Goal: Task Accomplishment & Management: Use online tool/utility

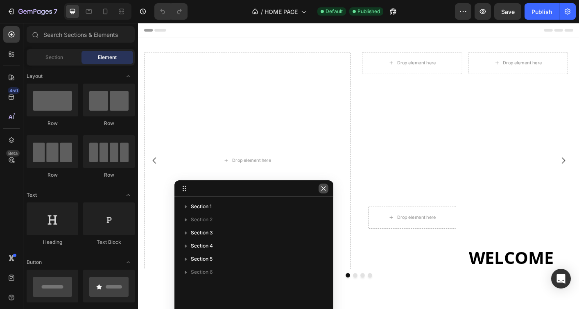
click at [322, 188] on icon "button" at bounding box center [323, 188] width 7 height 7
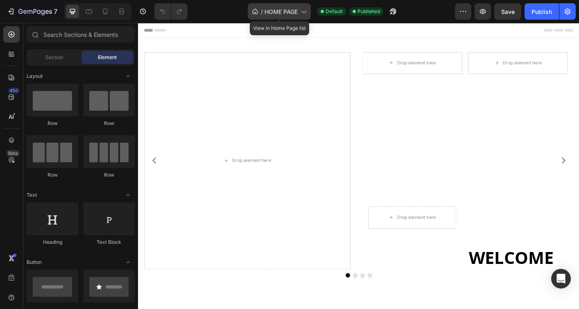
click at [305, 12] on icon at bounding box center [304, 12] width 5 height 2
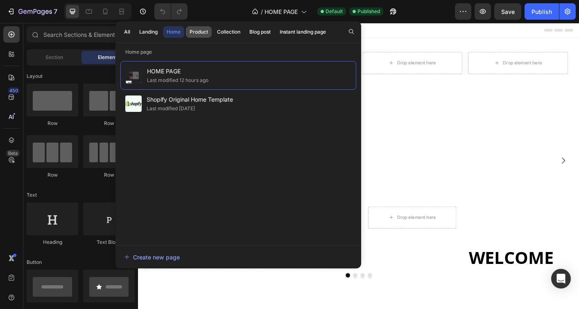
click at [200, 34] on div "Product" at bounding box center [198, 31] width 18 height 7
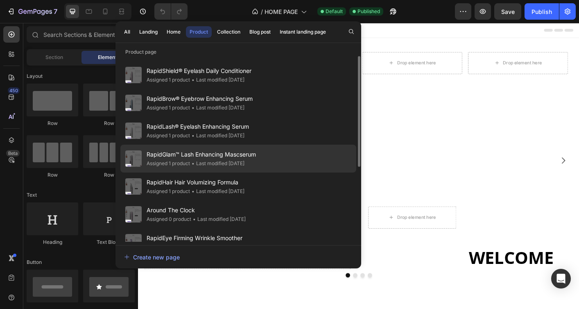
click at [205, 154] on span "RapidGlam™ Lash Enhancing Mascserum" at bounding box center [201, 154] width 109 height 10
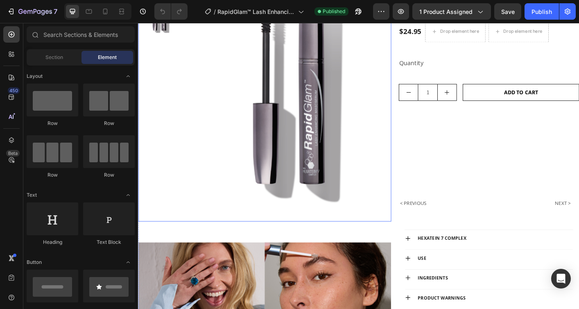
scroll to position [337, 0]
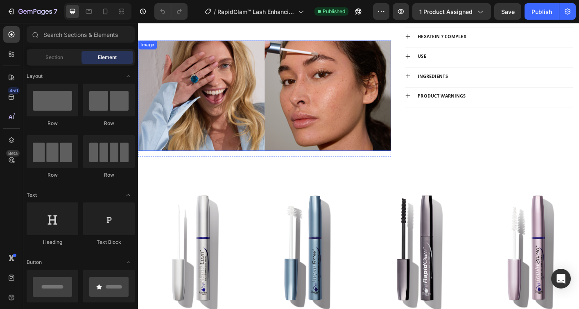
click at [226, 112] on img at bounding box center [279, 104] width 282 height 123
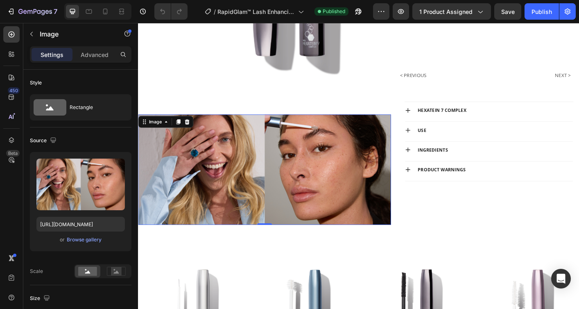
scroll to position [251, 0]
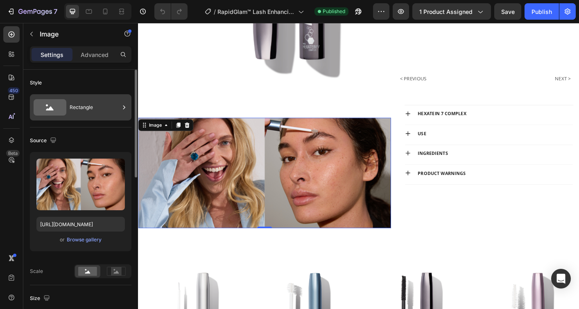
click at [124, 106] on icon at bounding box center [124, 107] width 8 height 8
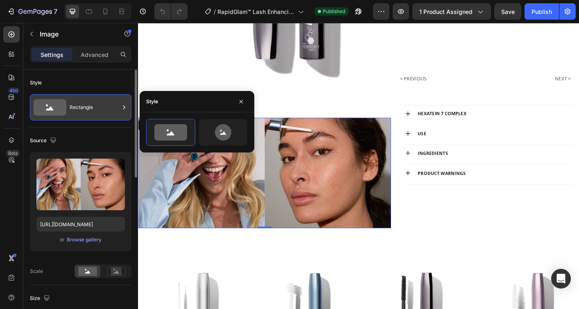
click at [105, 106] on div "Rectangle" at bounding box center [95, 107] width 50 height 19
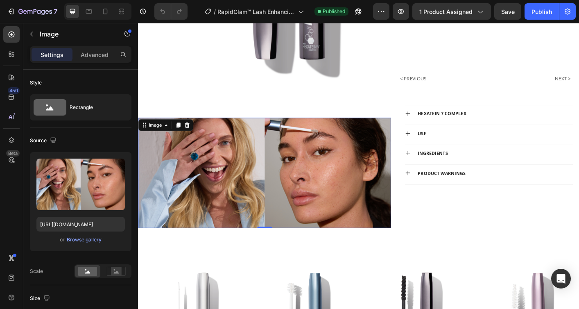
click at [189, 201] on img at bounding box center [279, 189] width 282 height 123
click at [195, 137] on icon at bounding box center [192, 136] width 7 height 7
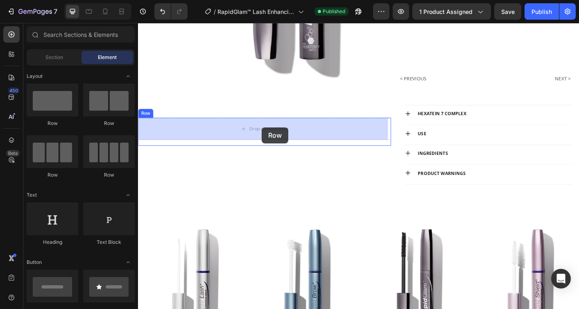
drag, startPoint x: 252, startPoint y: 126, endPoint x: 276, endPoint y: 139, distance: 27.3
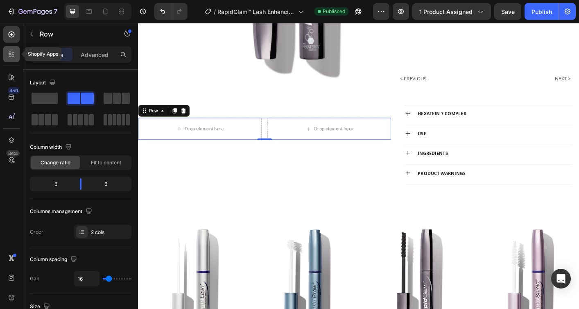
click at [11, 54] on icon at bounding box center [10, 55] width 2 height 2
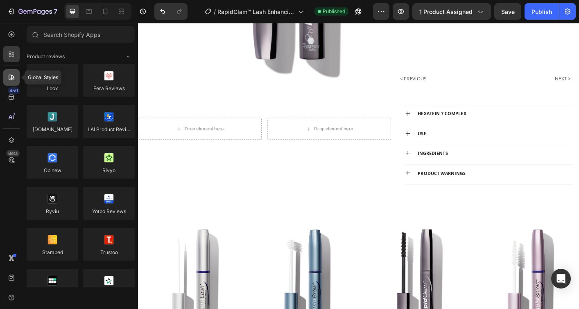
click at [8, 72] on div at bounding box center [11, 77] width 16 height 16
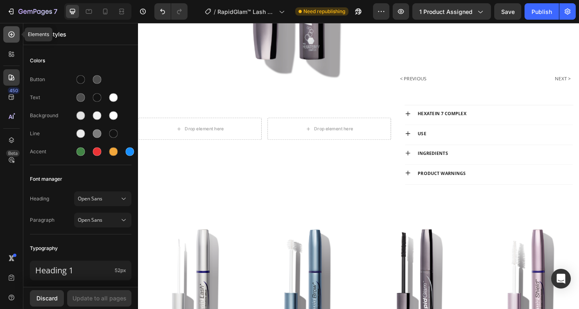
click at [13, 39] on div at bounding box center [11, 34] width 16 height 16
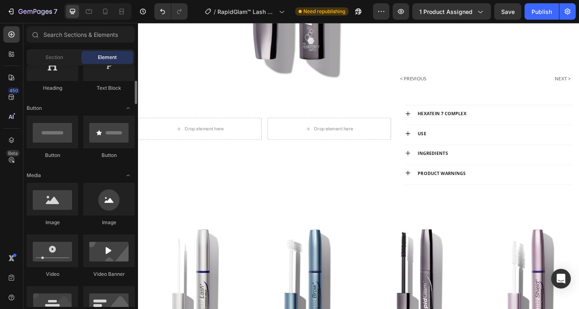
scroll to position [154, 0]
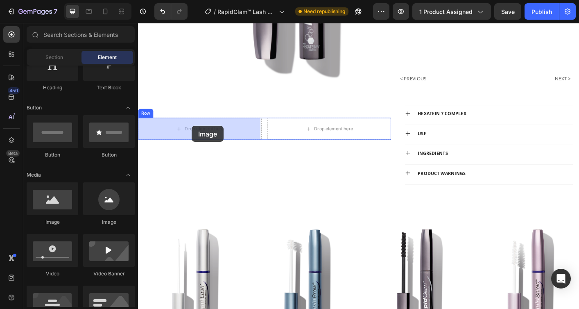
drag, startPoint x: 186, startPoint y: 228, endPoint x: 197, endPoint y: 140, distance: 89.4
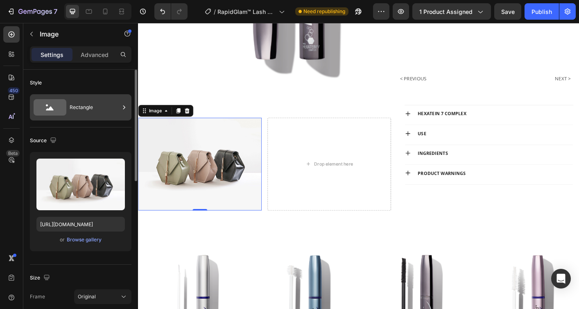
click at [122, 108] on icon at bounding box center [124, 107] width 8 height 8
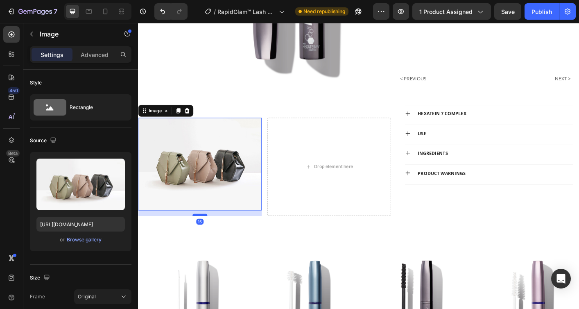
drag, startPoint x: 207, startPoint y: 229, endPoint x: 207, endPoint y: 235, distance: 6.1
click at [207, 235] on div at bounding box center [206, 236] width 16 height 2
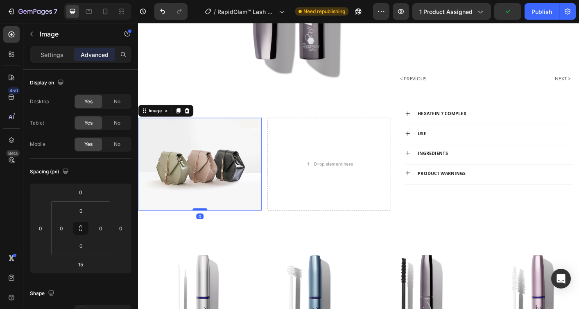
drag, startPoint x: 207, startPoint y: 235, endPoint x: 207, endPoint y: 228, distance: 7.0
click at [207, 229] on div at bounding box center [206, 230] width 16 height 2
type input "0"
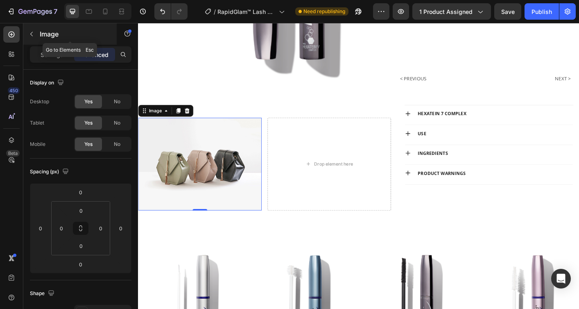
click at [32, 31] on icon "button" at bounding box center [31, 34] width 7 height 7
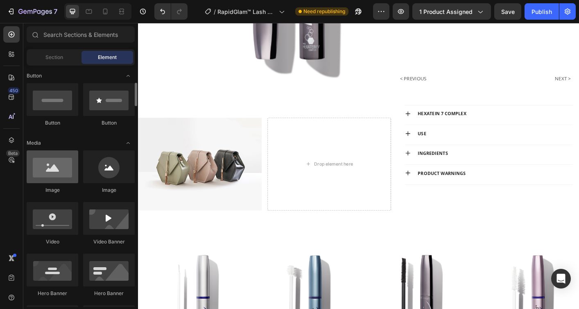
scroll to position [188, 0]
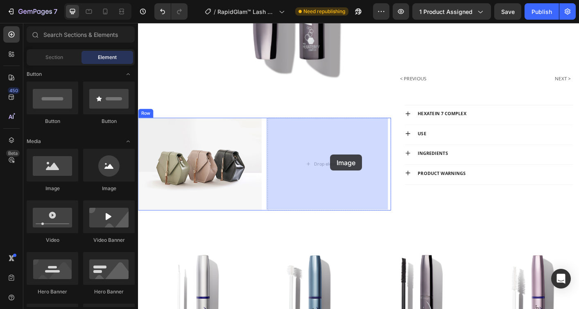
drag, startPoint x: 194, startPoint y: 190, endPoint x: 348, endPoint y: 179, distance: 154.3
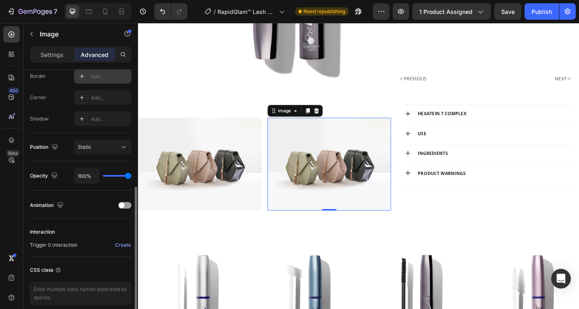
scroll to position [237, 0]
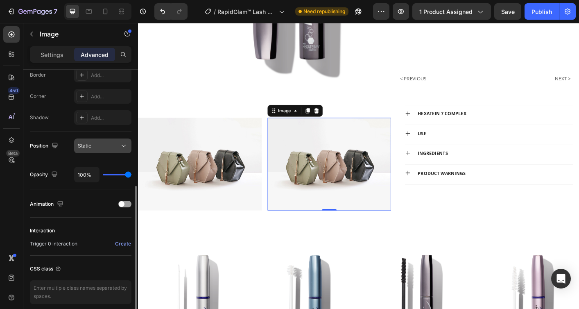
click at [124, 147] on icon at bounding box center [123, 146] width 8 height 8
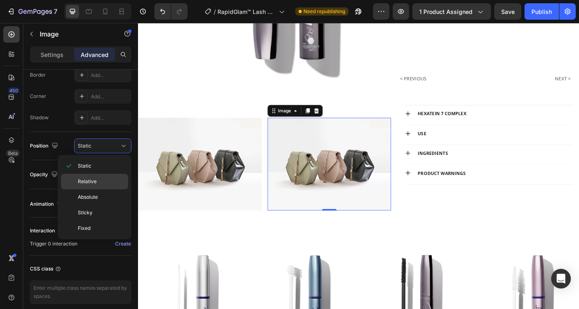
click at [95, 178] on span "Relative" at bounding box center [87, 181] width 19 height 7
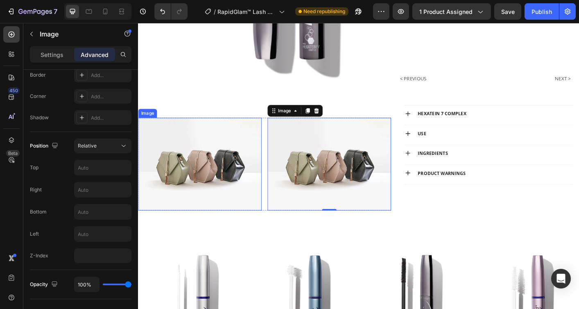
click at [185, 190] on img at bounding box center [207, 179] width 138 height 103
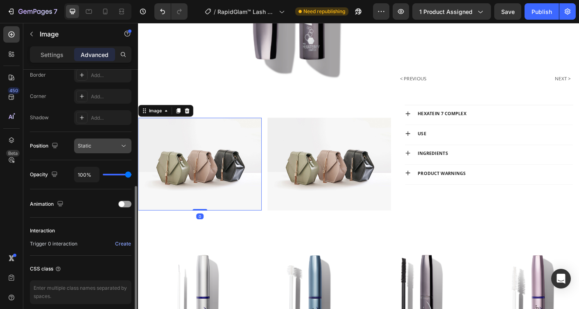
click at [120, 148] on icon at bounding box center [123, 146] width 8 height 8
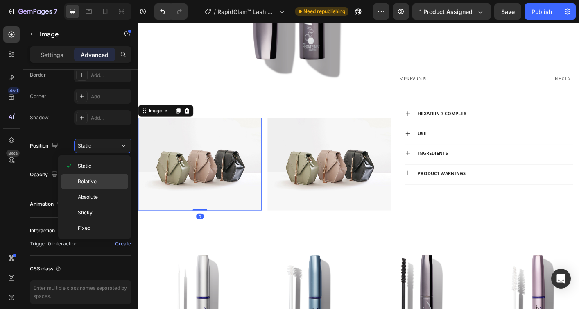
click at [110, 178] on p "Relative" at bounding box center [101, 181] width 47 height 7
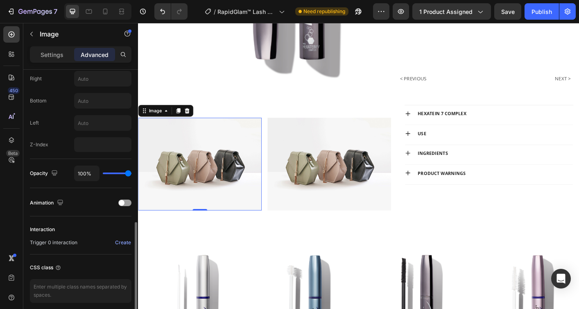
scroll to position [334, 0]
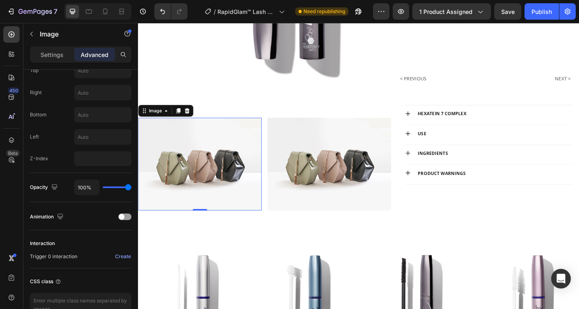
click at [166, 181] on img at bounding box center [207, 179] width 138 height 103
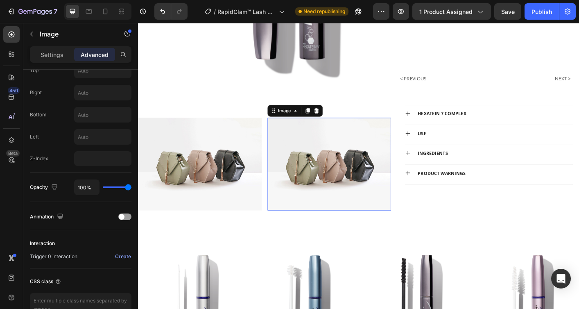
click at [299, 200] on img at bounding box center [351, 179] width 138 height 103
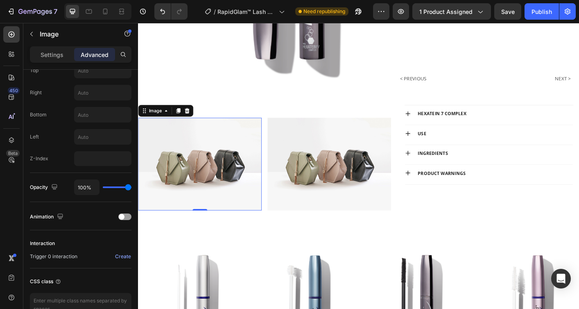
click at [237, 209] on img at bounding box center [207, 179] width 138 height 103
click at [309, 208] on img at bounding box center [351, 179] width 138 height 103
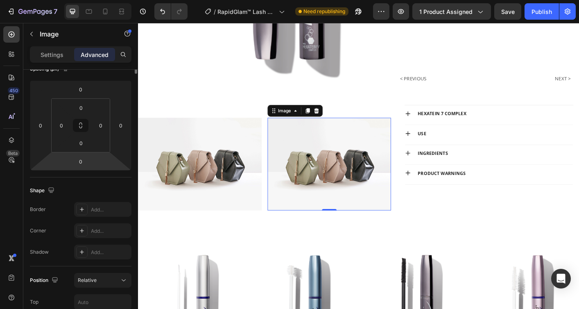
scroll to position [0, 0]
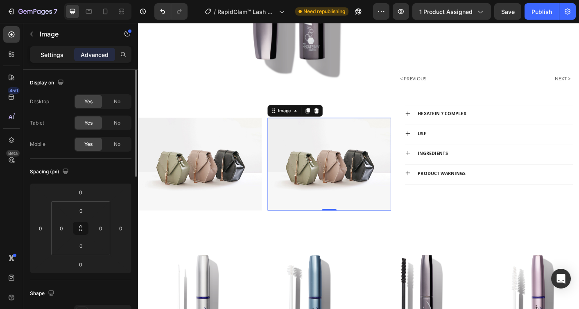
click at [53, 56] on p "Settings" at bounding box center [52, 54] width 23 height 9
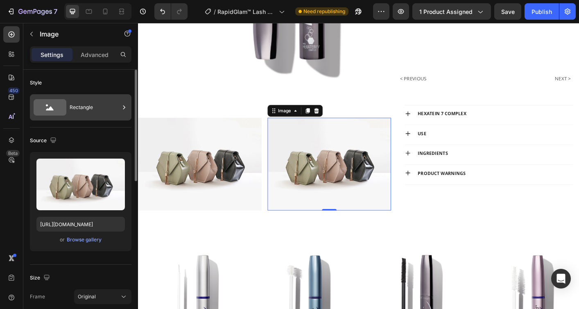
click at [49, 109] on icon at bounding box center [50, 108] width 8 height 4
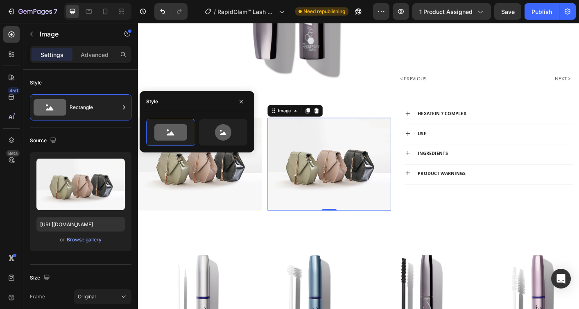
click at [159, 101] on div "Style" at bounding box center [197, 101] width 115 height 21
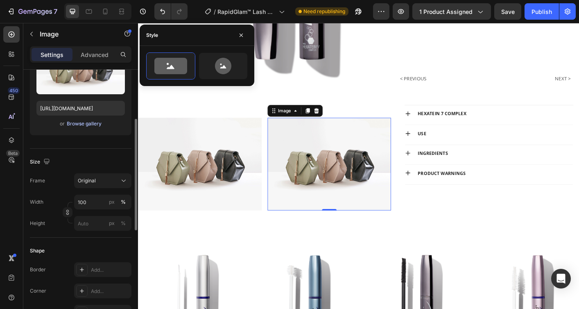
scroll to position [113, 0]
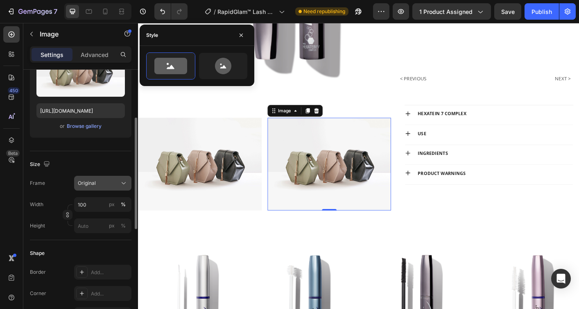
click at [122, 183] on icon at bounding box center [123, 183] width 8 height 8
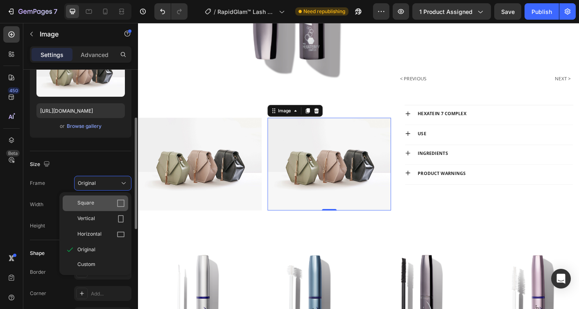
click at [113, 201] on div "Square" at bounding box center [100, 203] width 47 height 8
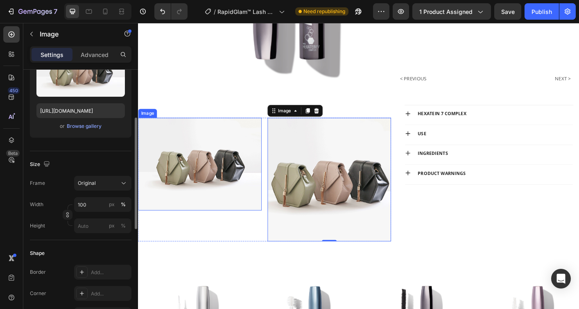
click at [181, 201] on img at bounding box center [207, 179] width 138 height 103
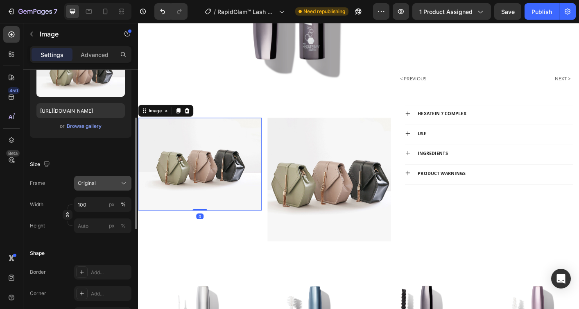
click at [118, 183] on div "Original" at bounding box center [103, 183] width 50 height 8
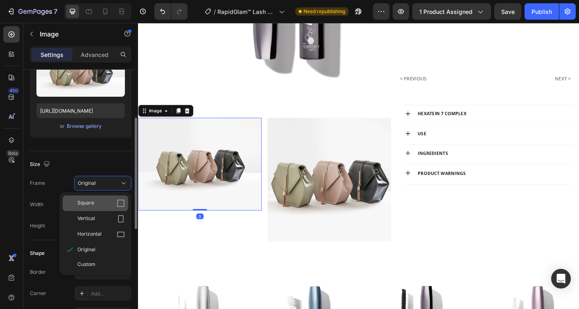
click at [104, 202] on div "Square" at bounding box center [100, 203] width 47 height 8
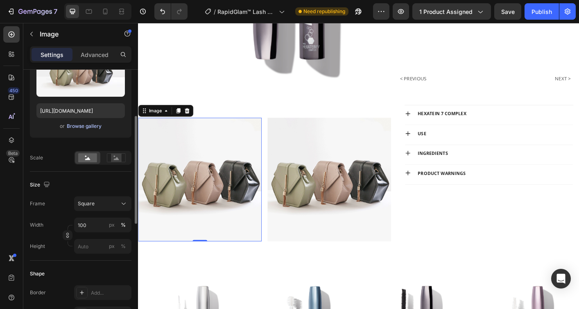
click at [76, 127] on div "Browse gallery" at bounding box center [84, 125] width 35 height 7
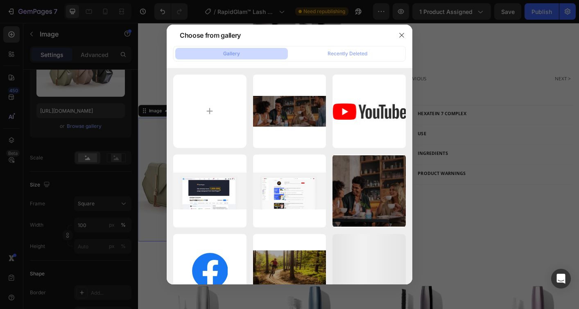
scroll to position [216, 0]
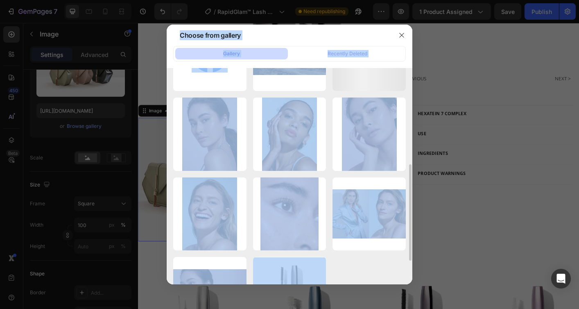
drag, startPoint x: 408, startPoint y: 279, endPoint x: 440, endPoint y: 289, distance: 34.2
click at [440, 289] on div "Choose from gallery Gallery Recently Deleted HB.png 1114.89 kb image 11.png 3.3…" at bounding box center [289, 154] width 579 height 309
click at [370, 81] on div "[DATE] - Rapid - ...x4.jpg 492.64 kb" at bounding box center [368, 54] width 73 height 73
type input "[URL][DOMAIN_NAME]"
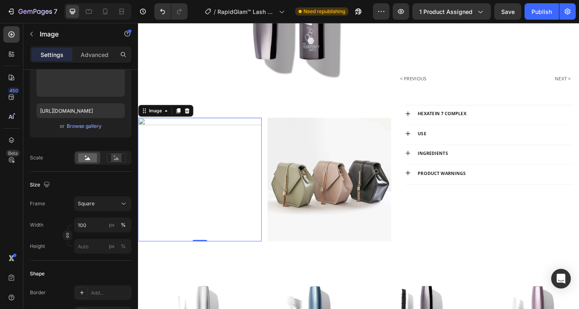
click at [186, 170] on img at bounding box center [207, 197] width 138 height 138
click at [192, 121] on icon at bounding box center [192, 120] width 7 height 7
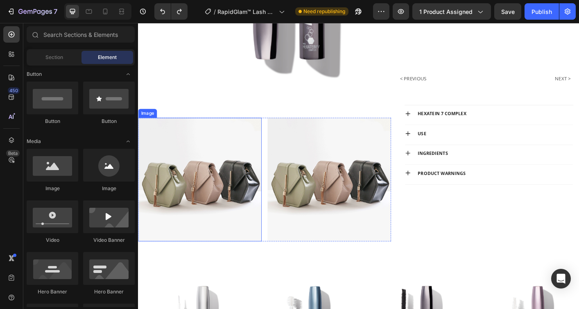
click at [171, 179] on img at bounding box center [207, 197] width 138 height 138
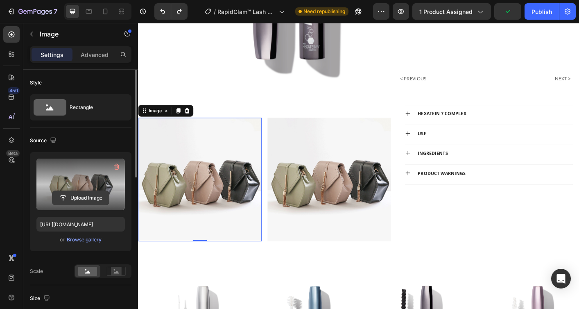
click at [79, 198] on input "file" at bounding box center [80, 198] width 56 height 14
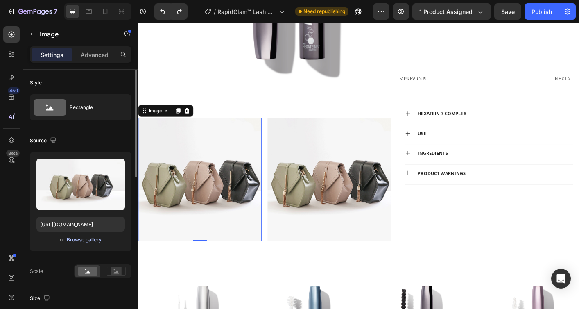
click at [75, 237] on div "Browse gallery" at bounding box center [84, 239] width 35 height 7
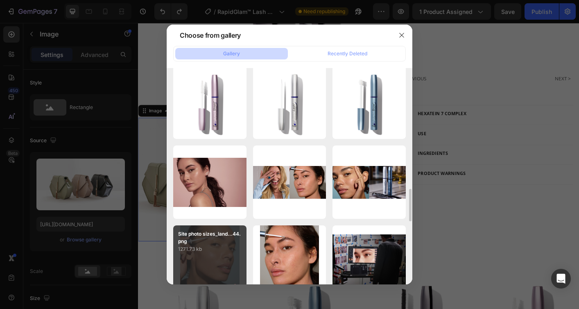
scroll to position [769, 0]
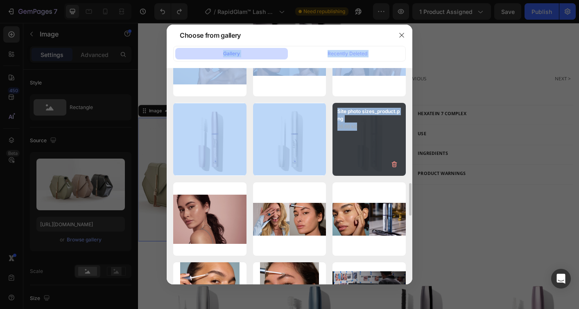
drag, startPoint x: 306, startPoint y: 31, endPoint x: 398, endPoint y: 156, distance: 155.8
click at [398, 156] on div "Choose from gallery Gallery Recently Deleted HB.png 1114.89 kb image 11.png 3.3…" at bounding box center [290, 154] width 246 height 259
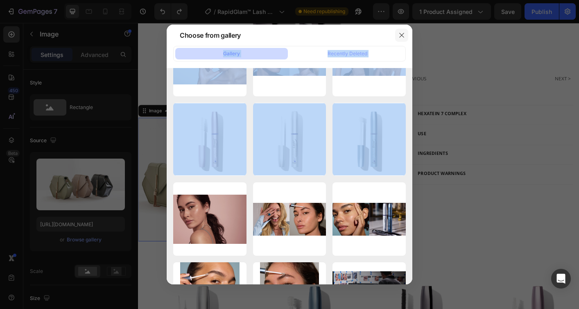
click at [401, 33] on icon "button" at bounding box center [401, 35] width 7 height 7
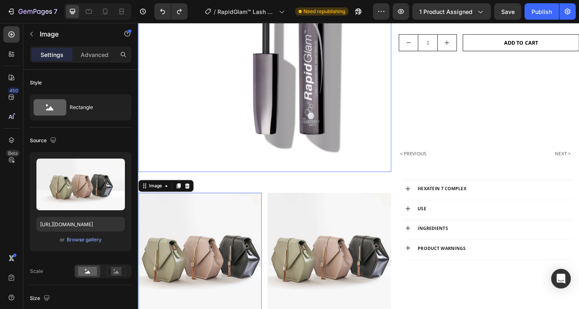
scroll to position [324, 0]
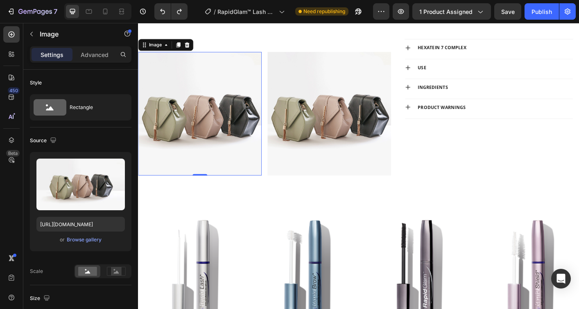
click at [226, 103] on img at bounding box center [207, 124] width 138 height 138
click at [78, 239] on div "Browse gallery" at bounding box center [84, 239] width 35 height 7
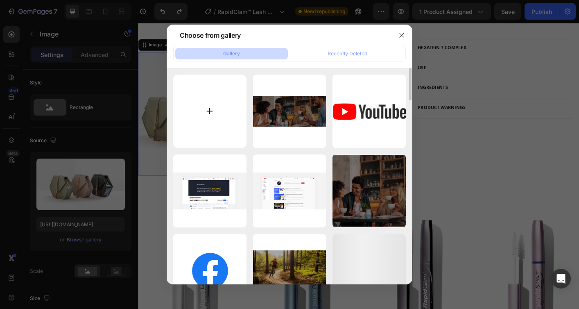
click at [212, 109] on input "file" at bounding box center [209, 110] width 73 height 73
type input "C:\fakepath\rapid_pdp images10.png"
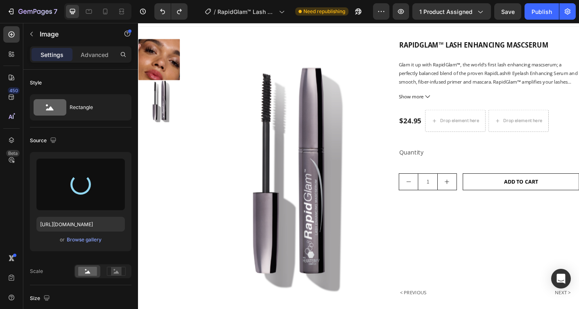
scroll to position [0, 0]
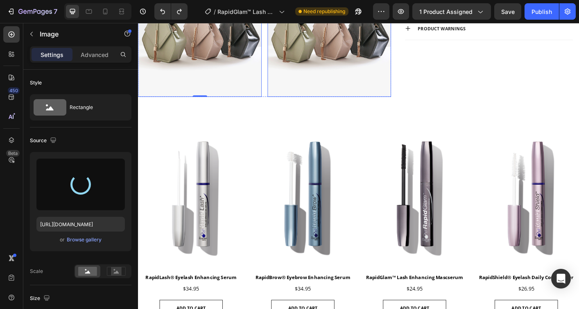
type input "[URL][DOMAIN_NAME]"
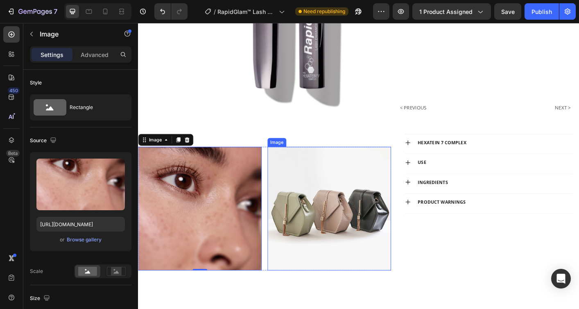
scroll to position [219, 0]
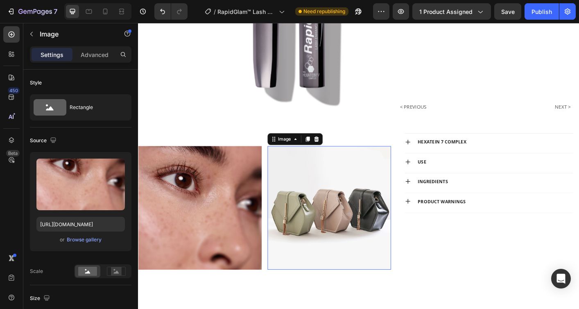
click at [348, 249] on img at bounding box center [351, 229] width 138 height 138
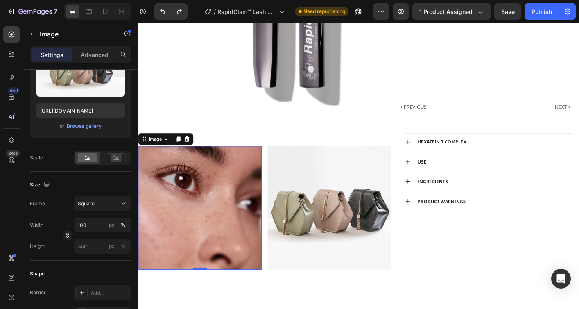
click at [234, 214] on img at bounding box center [207, 229] width 138 height 138
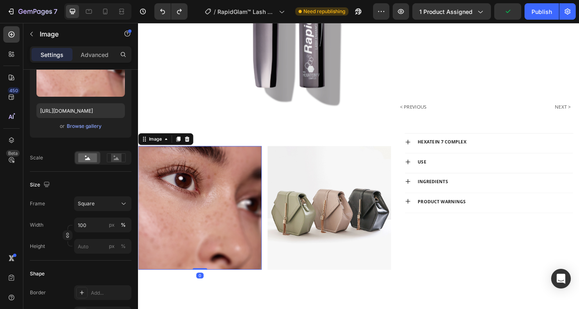
type input "[URL][DOMAIN_NAME]"
